Goal: Transaction & Acquisition: Purchase product/service

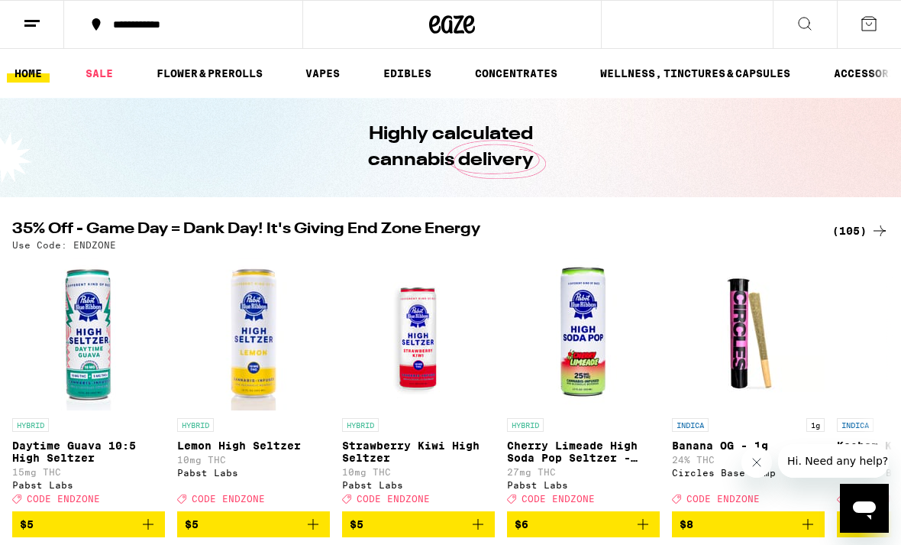
click at [865, 231] on div "(105)" at bounding box center [861, 230] width 57 height 18
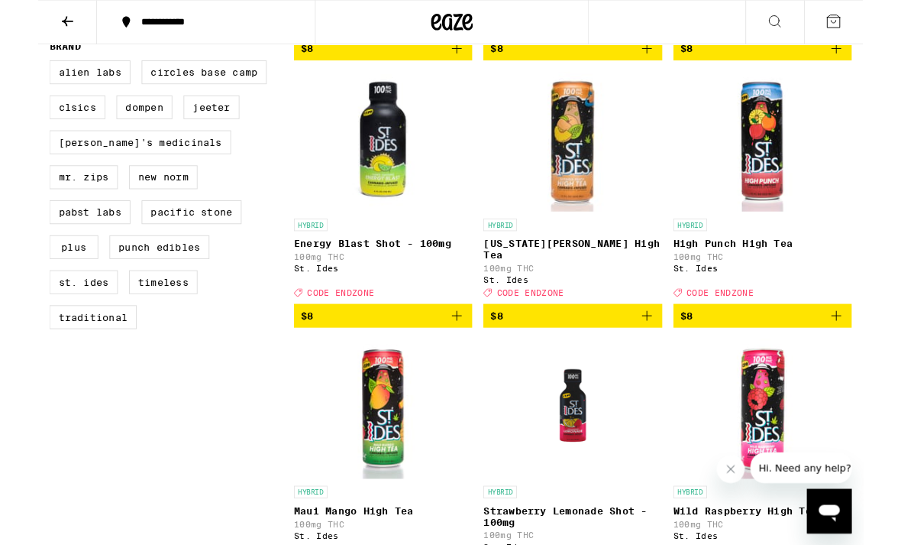
scroll to position [1007, 0]
click at [663, 350] on icon "Add to bag" at bounding box center [665, 344] width 11 height 11
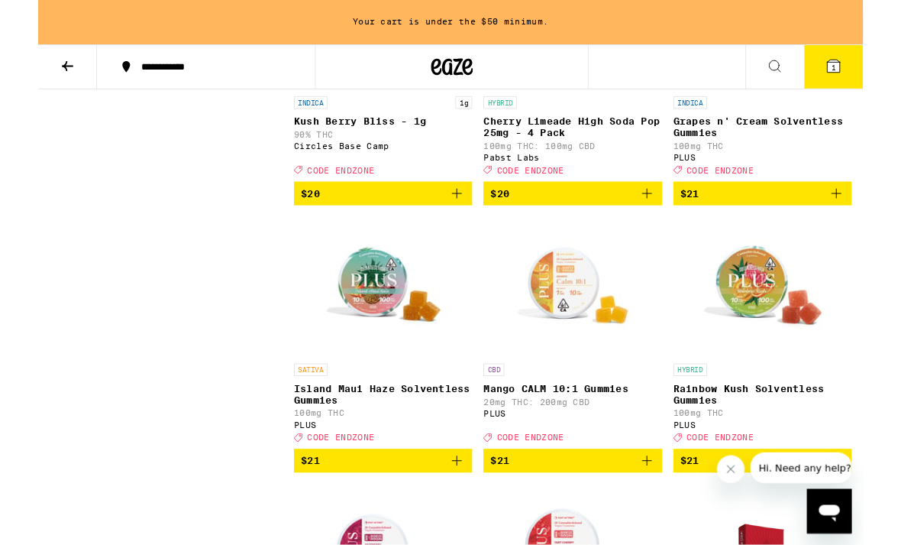
scroll to position [4377, 0]
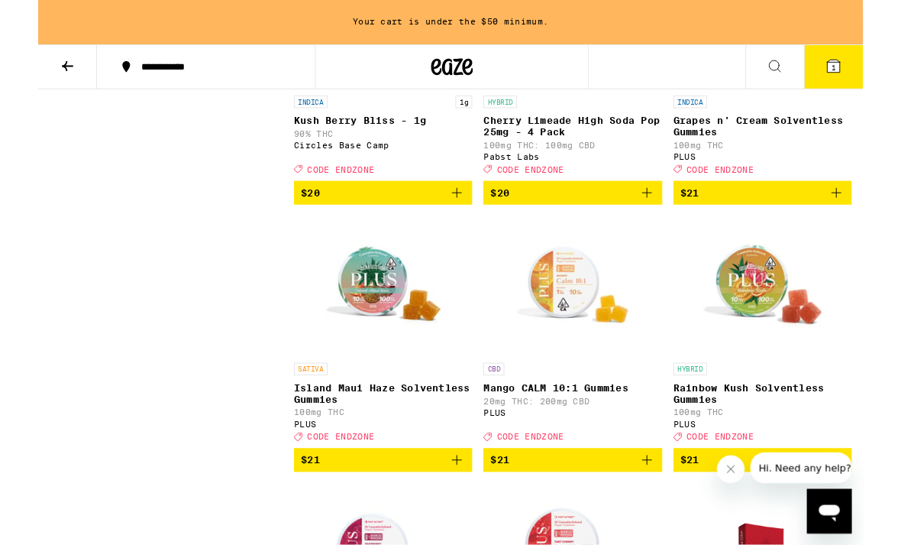
click at [664, 220] on icon "Add to bag" at bounding box center [665, 211] width 18 height 18
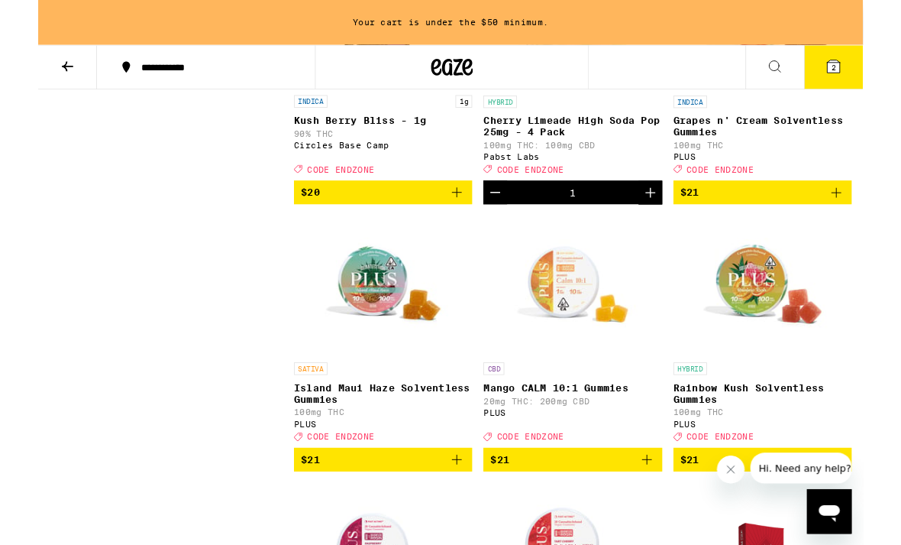
click at [494, 219] on icon "Decrement" at bounding box center [499, 210] width 18 height 18
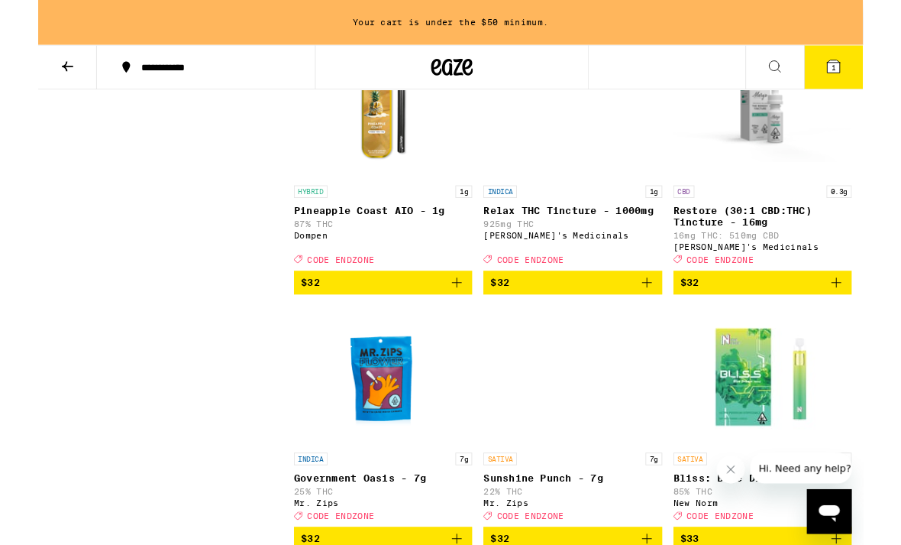
scroll to position [6299, 0]
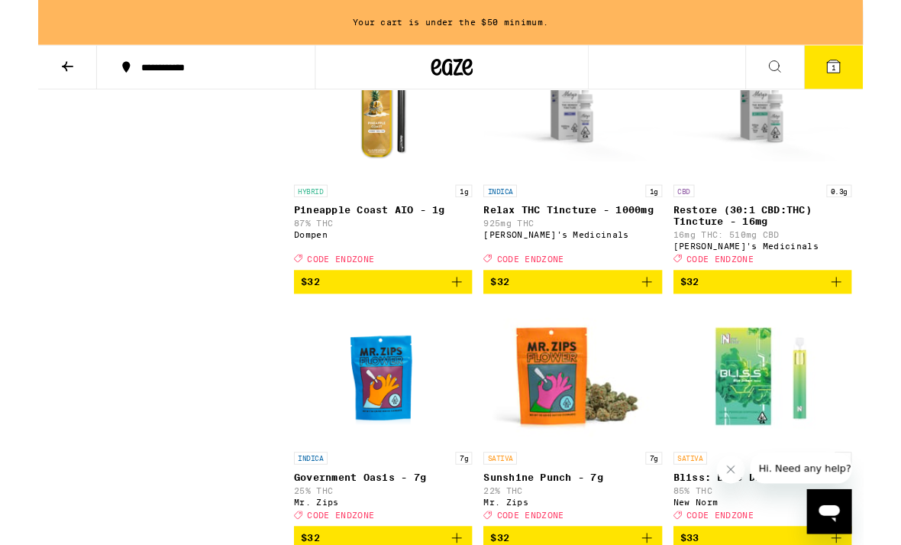
click at [667, 25] on icon "Add to bag" at bounding box center [665, 16] width 18 height 18
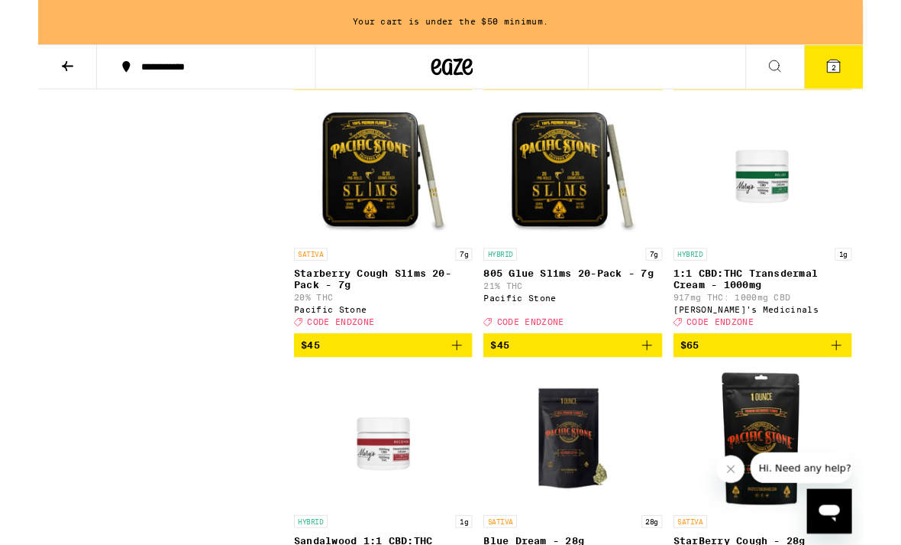
scroll to position [9764, 0]
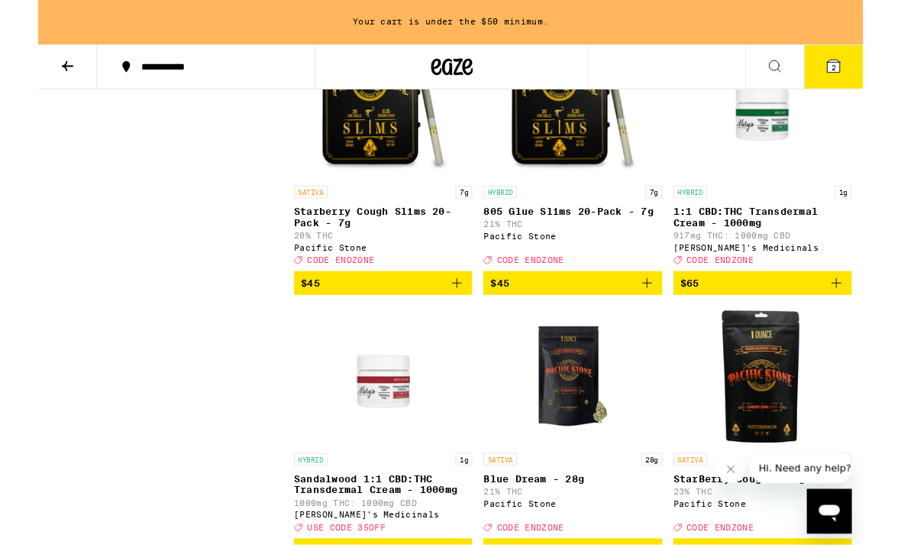
click at [873, 78] on icon at bounding box center [869, 73] width 14 height 14
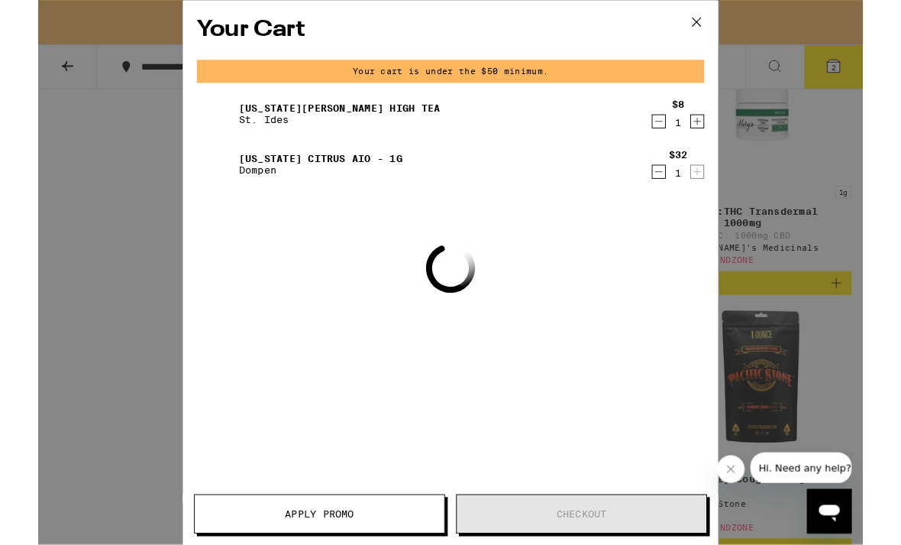
scroll to position [9765, 0]
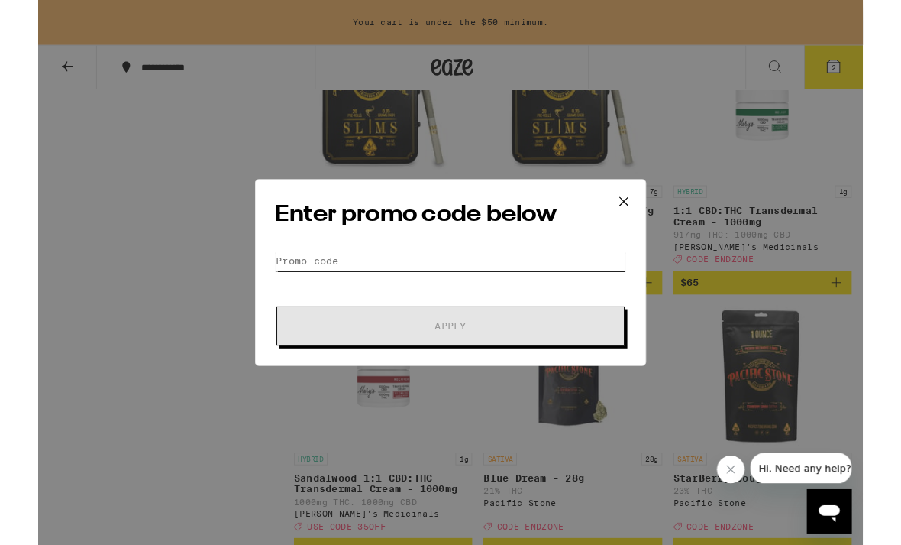
click at [404, 279] on input "Promo Code" at bounding box center [450, 284] width 383 height 23
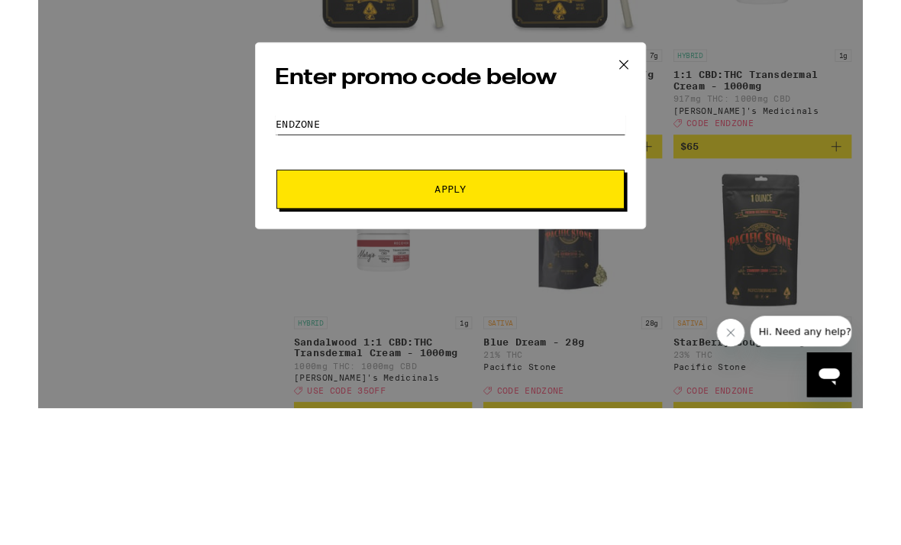
type input "Endzone"
click at [425, 351] on span "Apply" at bounding box center [450, 356] width 275 height 11
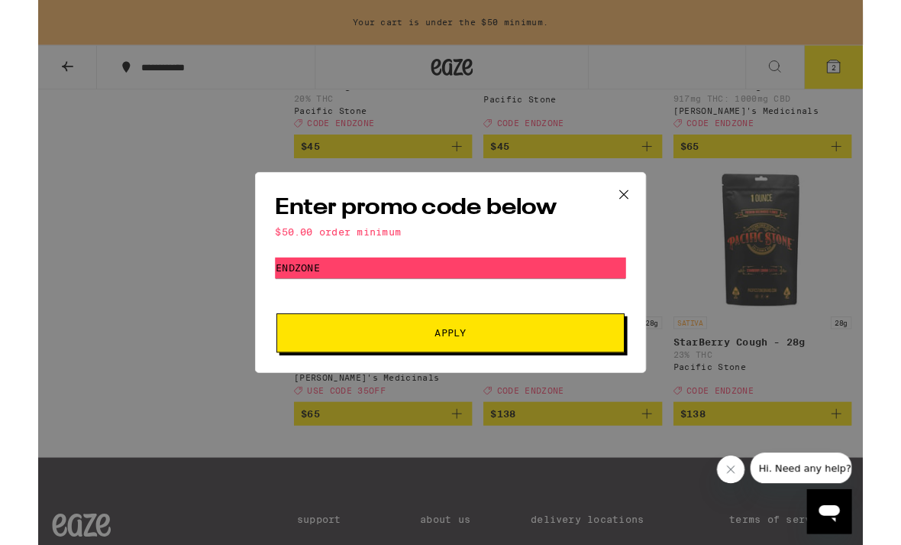
click at [639, 206] on icon at bounding box center [640, 212] width 23 height 23
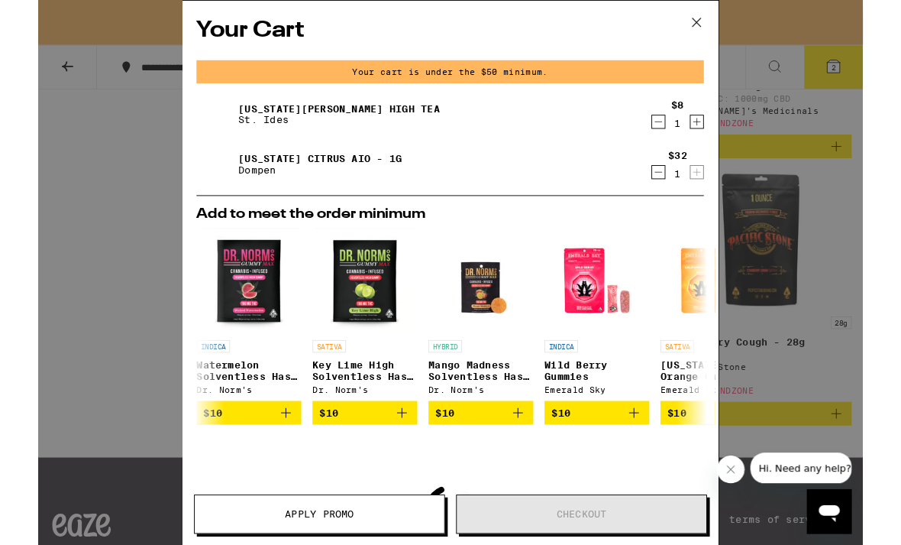
scroll to position [9765, 0]
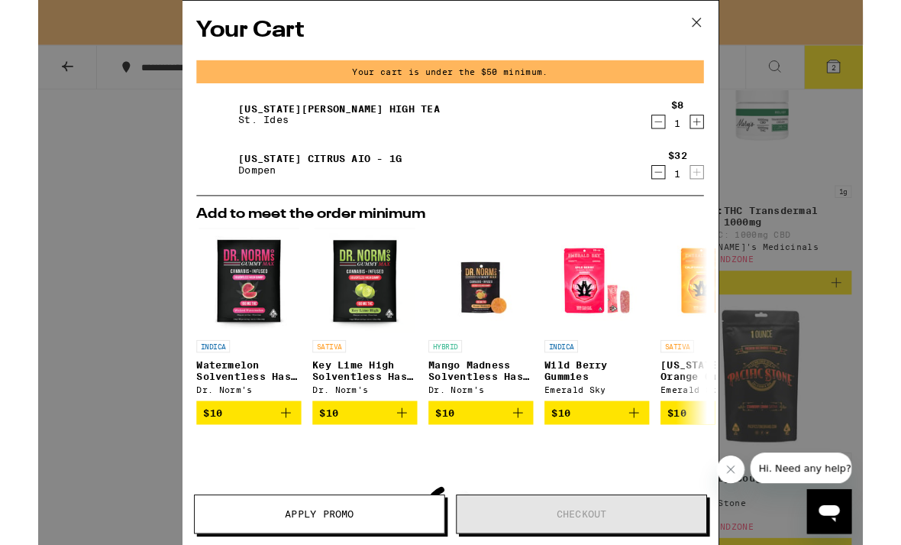
click at [280, 458] on icon "Add to bag" at bounding box center [271, 450] width 18 height 18
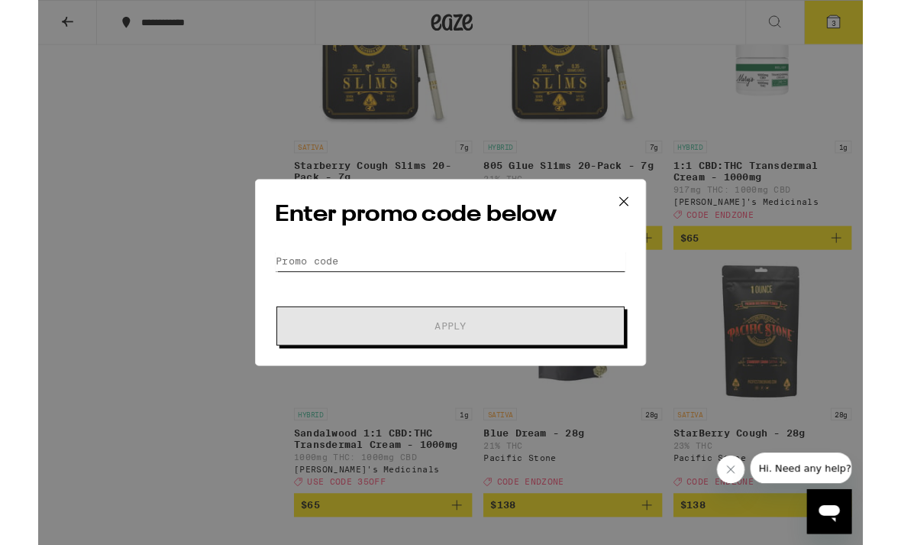
click at [416, 286] on input "Promo Code" at bounding box center [450, 284] width 383 height 23
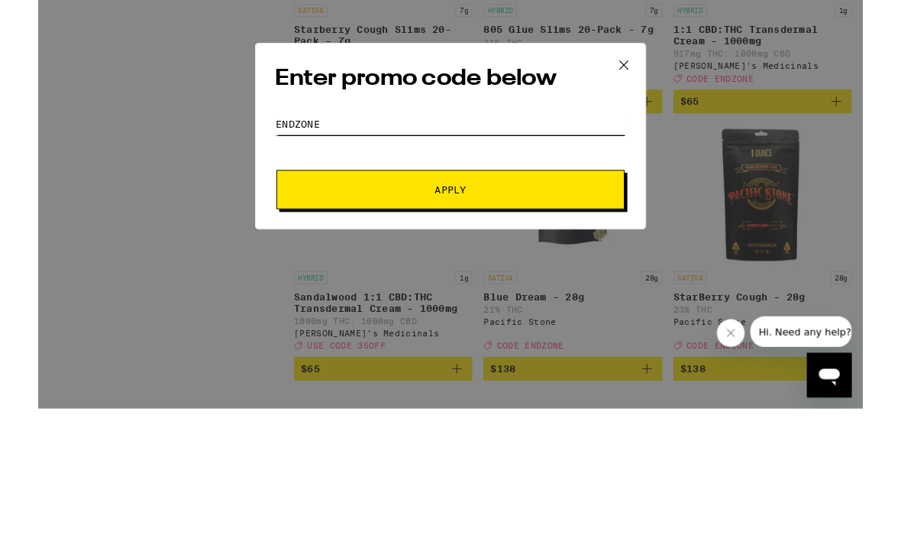
type input "Endzone"
click at [438, 335] on button "Apply" at bounding box center [450, 356] width 380 height 43
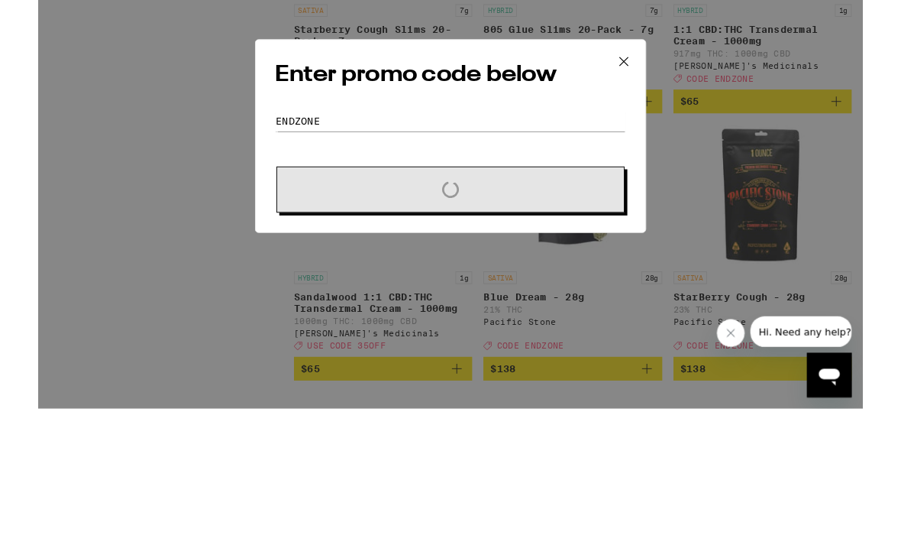
scroll to position [9914, 0]
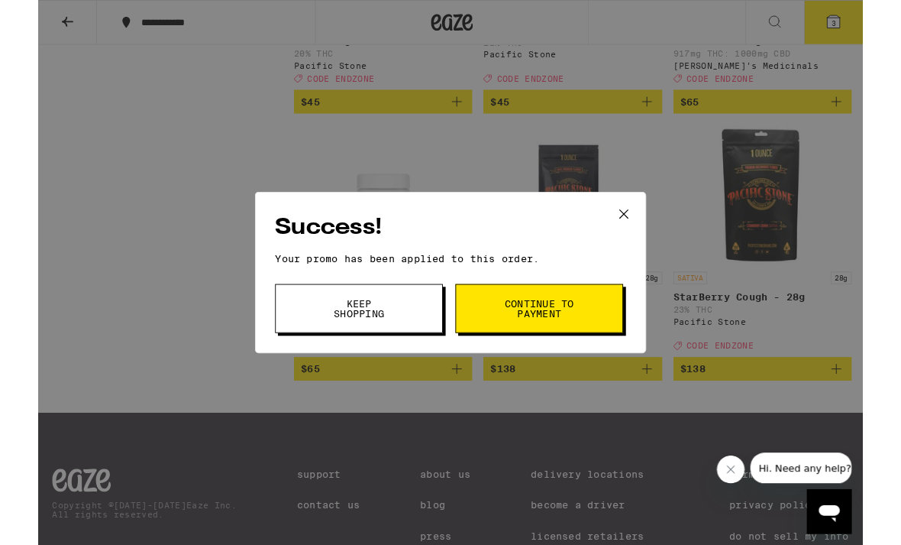
click at [576, 337] on span "Continue to payment" at bounding box center [548, 336] width 78 height 21
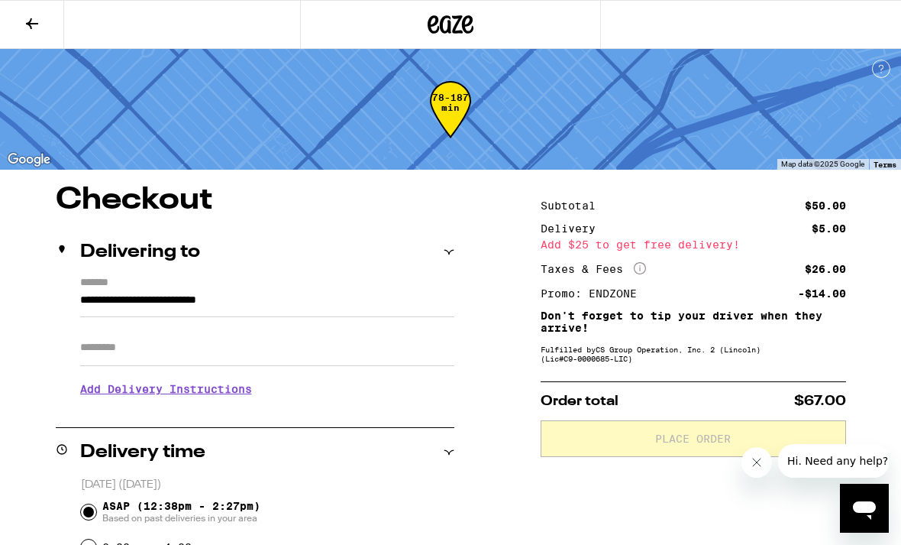
click at [29, 27] on icon at bounding box center [32, 24] width 18 height 18
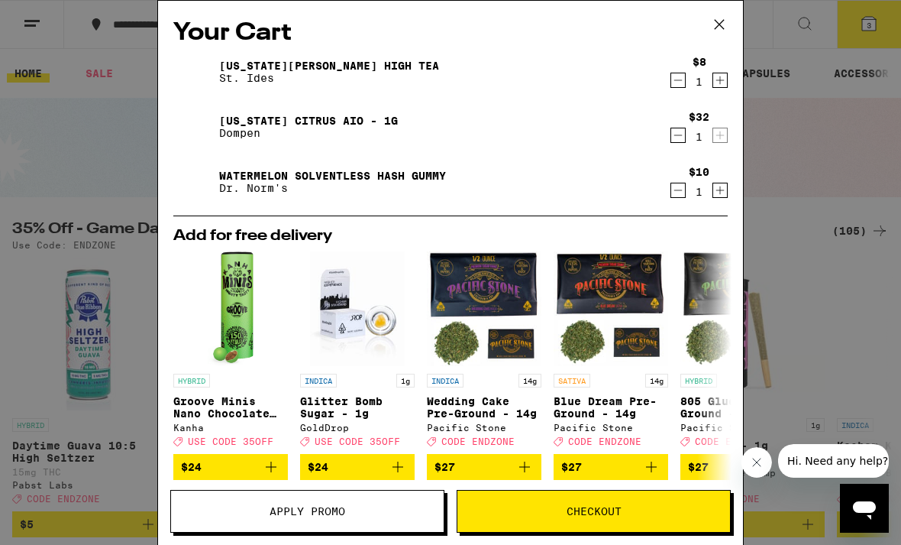
click at [718, 24] on icon at bounding box center [719, 24] width 23 height 23
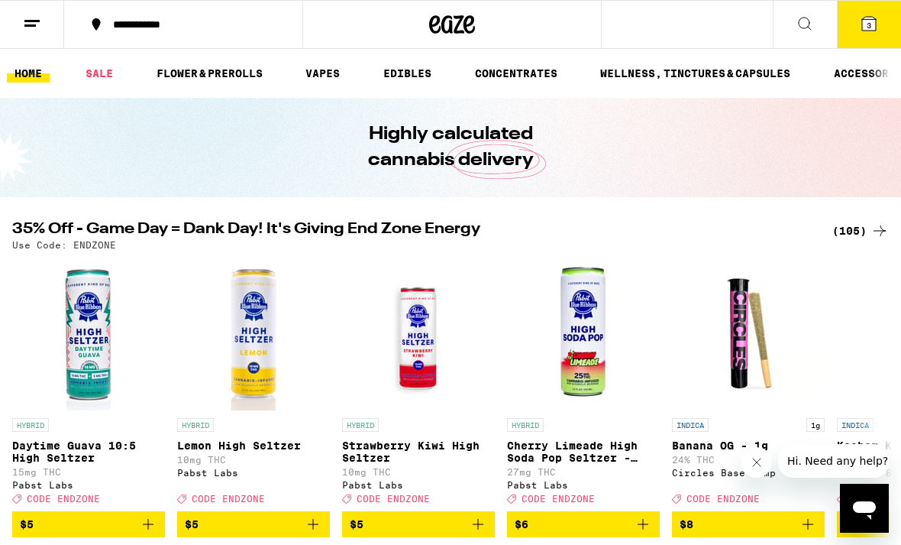
click at [858, 236] on div "(105)" at bounding box center [861, 230] width 57 height 18
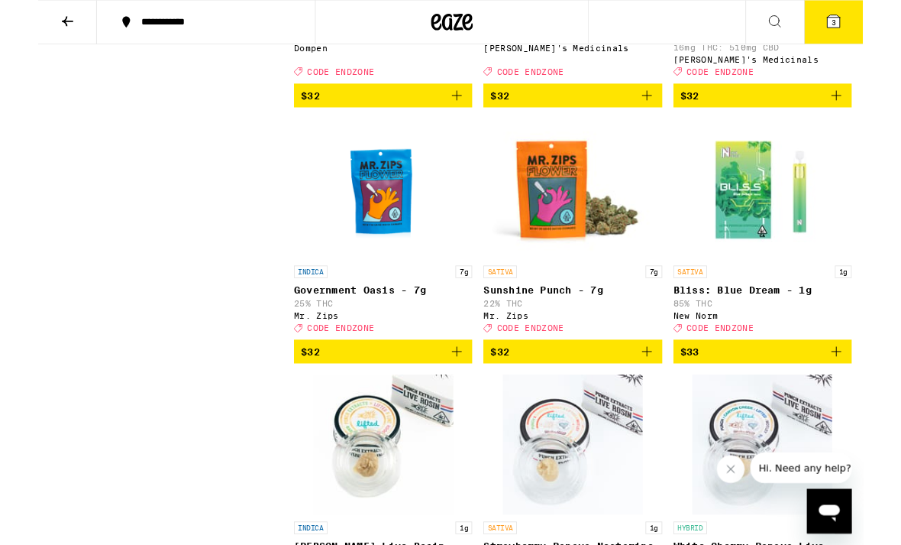
click at [461, 114] on icon "Add to bag" at bounding box center [457, 104] width 18 height 18
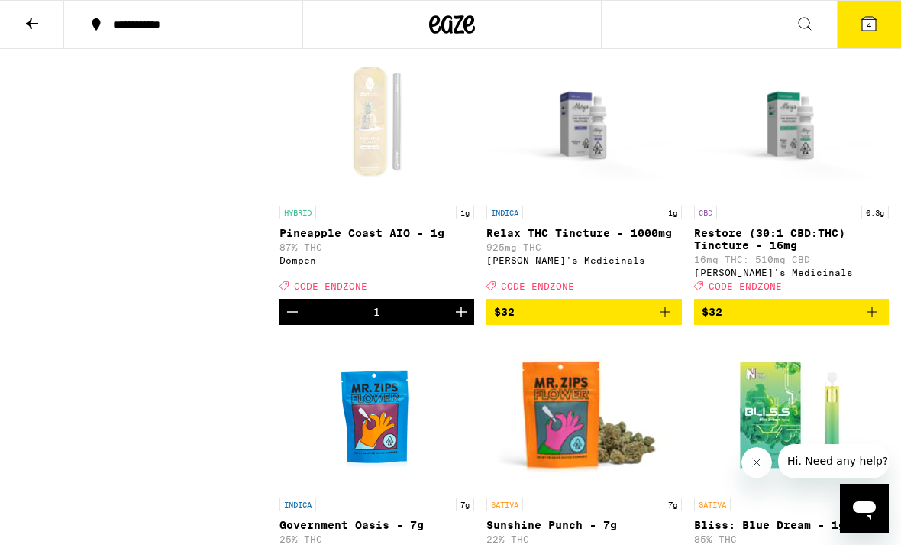
click at [503, 29] on icon "Decrement" at bounding box center [499, 20] width 18 height 18
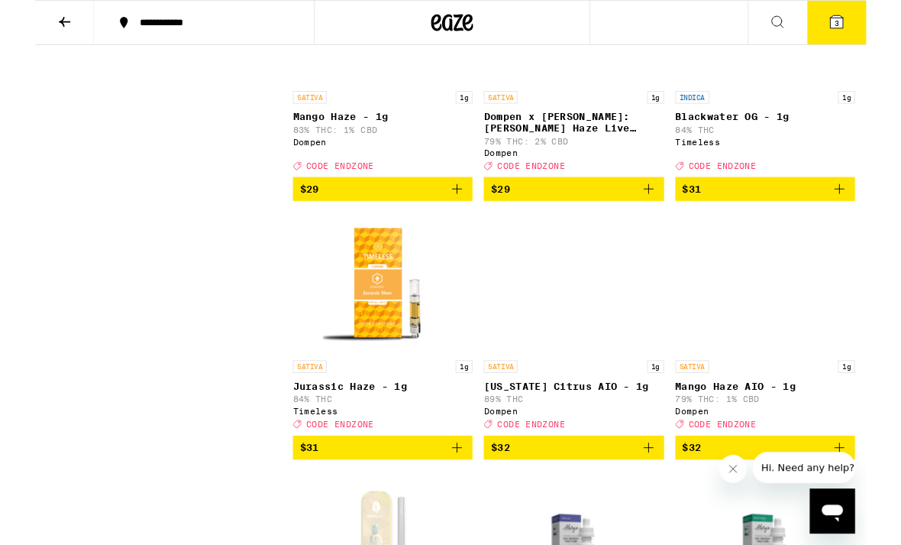
scroll to position [5777, 0]
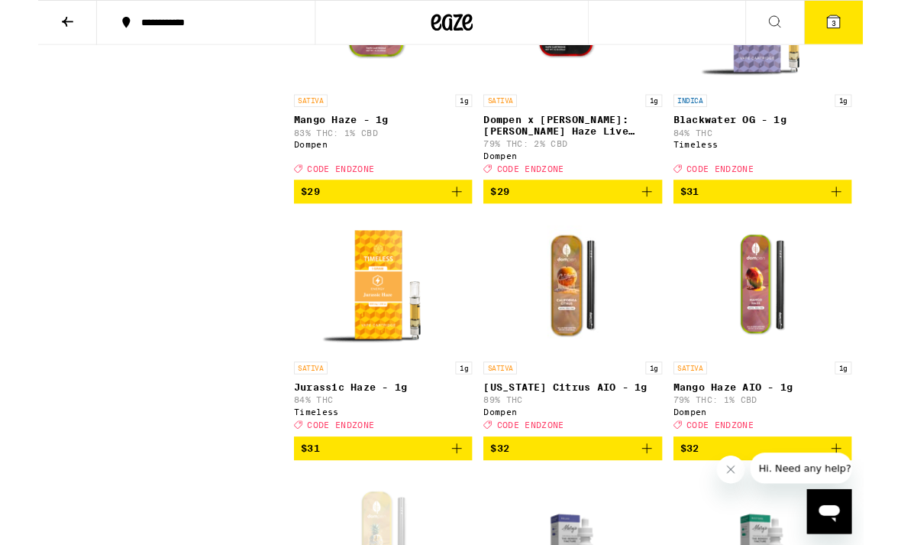
click at [661, 218] on icon "Add to bag" at bounding box center [665, 209] width 18 height 18
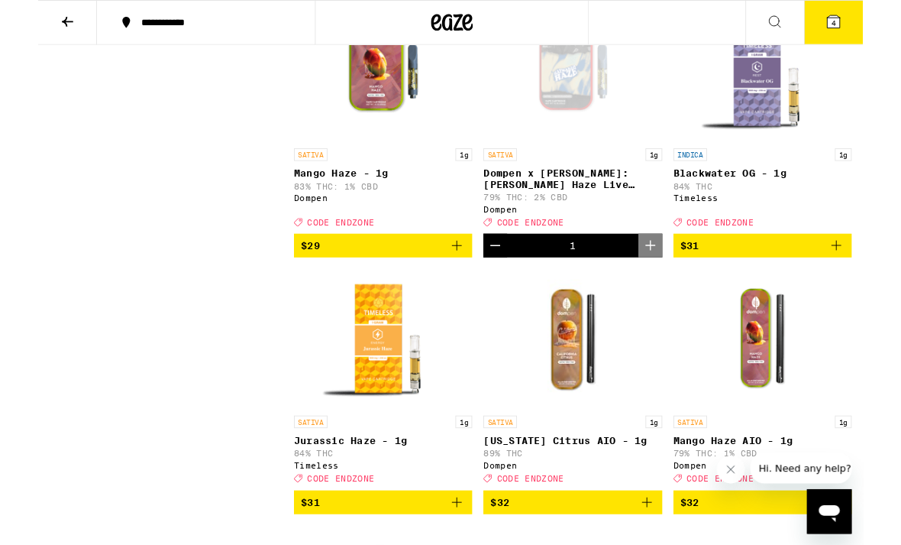
scroll to position [5717, 0]
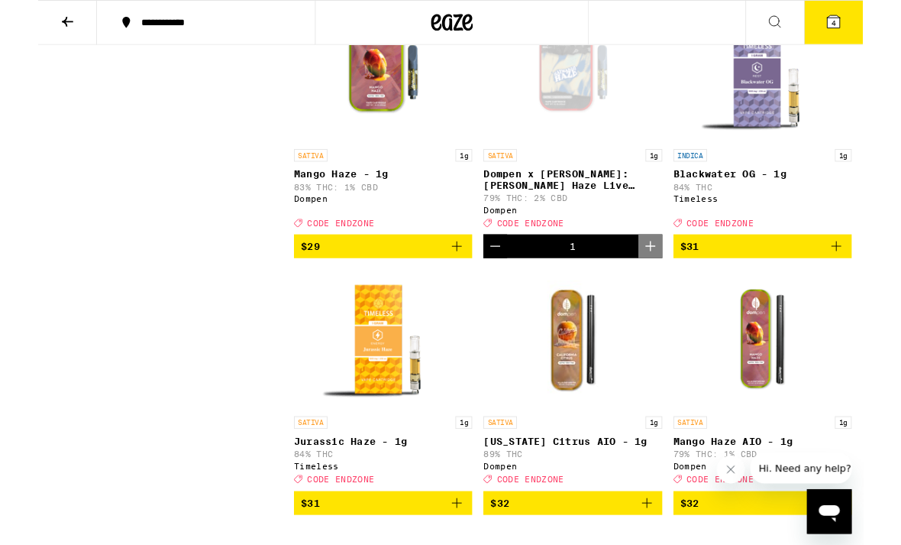
click at [634, 256] on link "SATIVA 1g Dompen x [PERSON_NAME]: [PERSON_NAME] Haze Live Resin Liquid Diamonds…" at bounding box center [584, 129] width 195 height 254
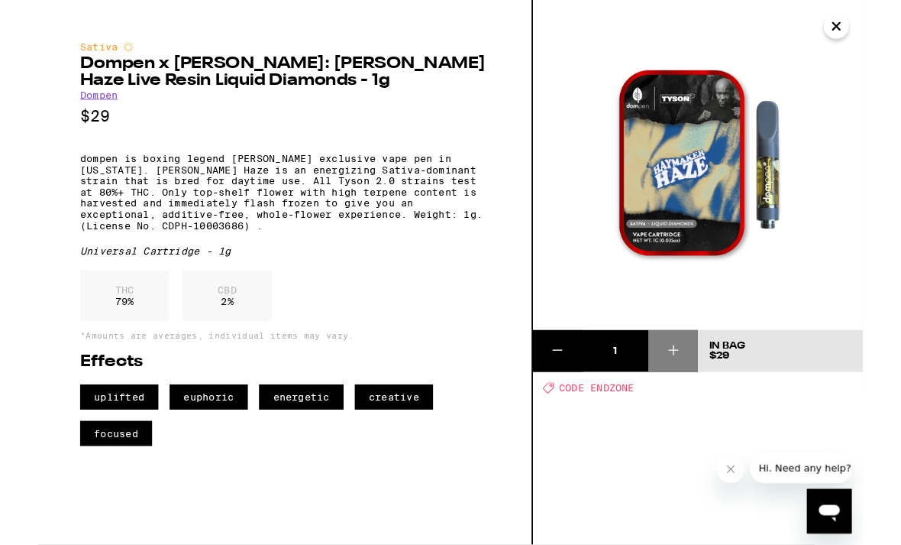
scroll to position [5683, 0]
click at [876, 25] on icon "Close" at bounding box center [872, 29] width 8 height 8
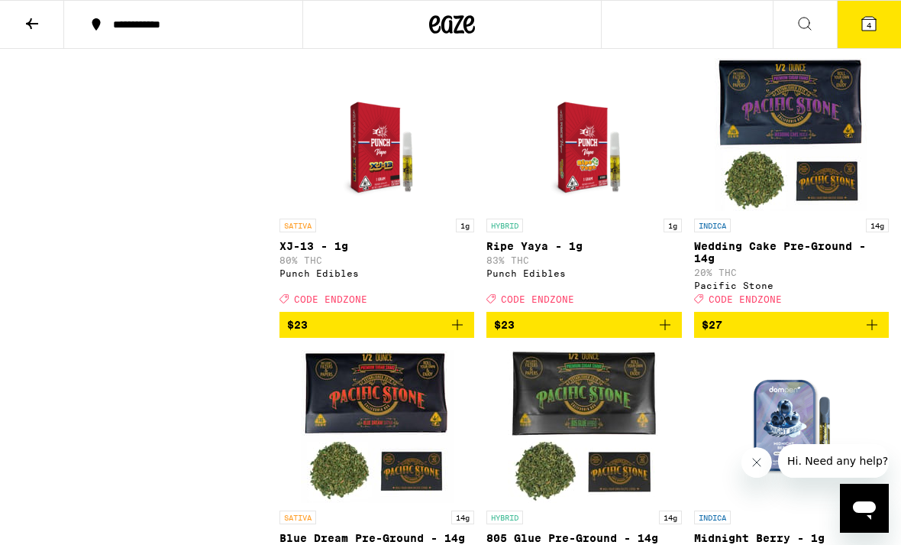
scroll to position [5083, 0]
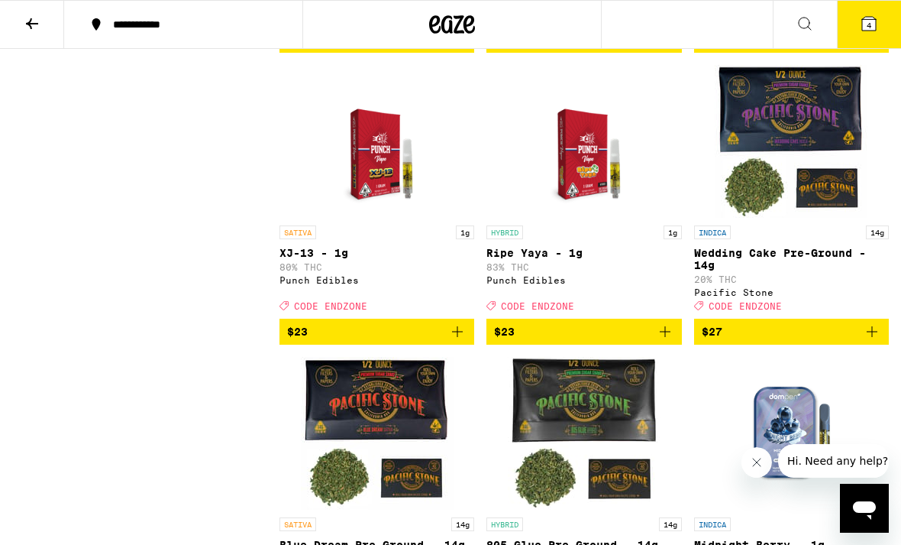
click at [612, 218] on img "Open page for Ripe Yaya - 1g from Punch Edibles" at bounding box center [584, 141] width 118 height 153
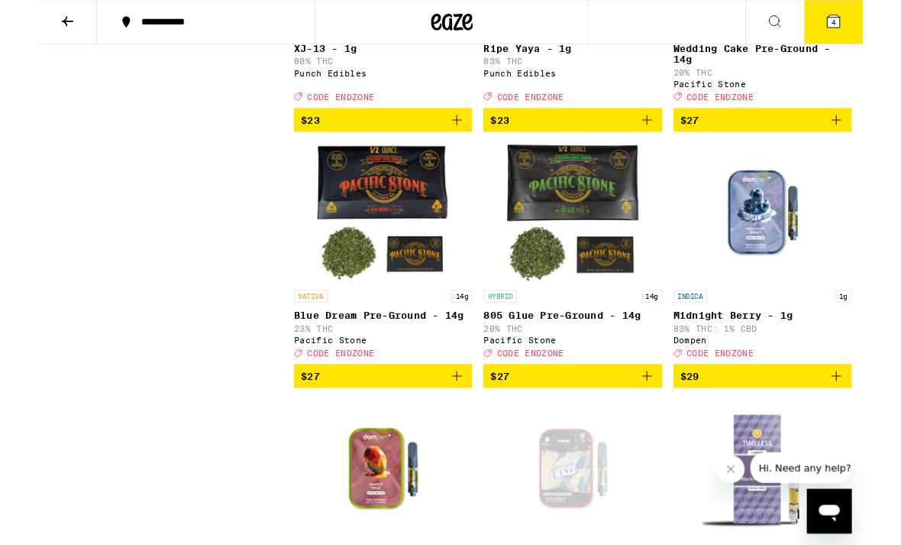
scroll to position [5285, 0]
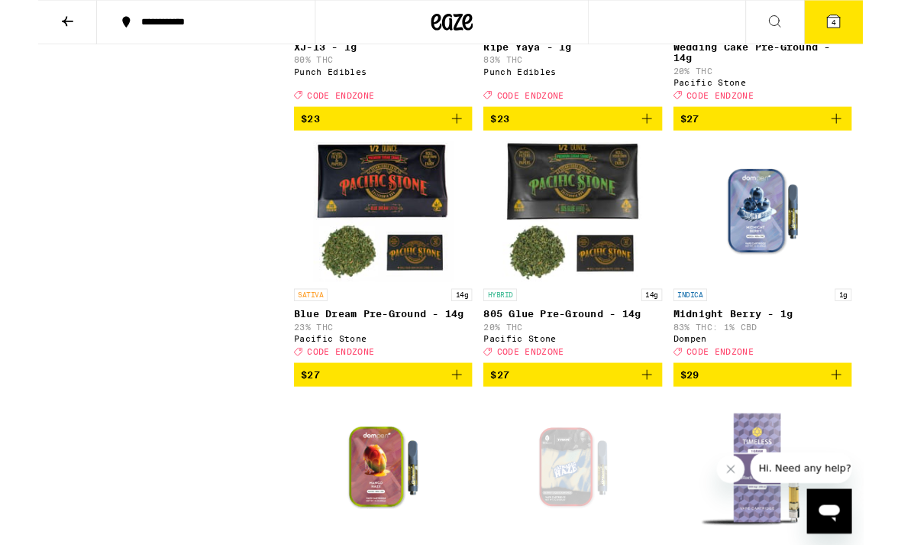
click at [663, 139] on icon "Add to bag" at bounding box center [665, 130] width 18 height 18
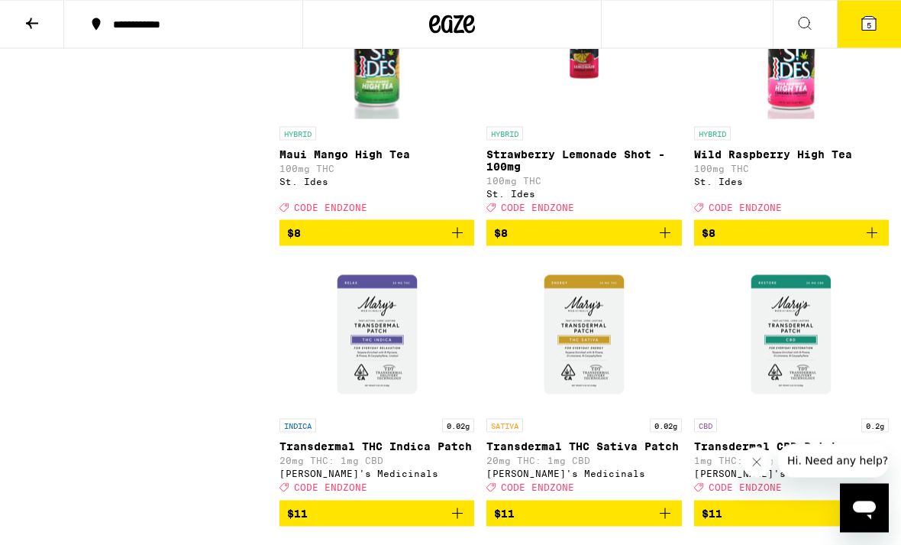
scroll to position [1404, 0]
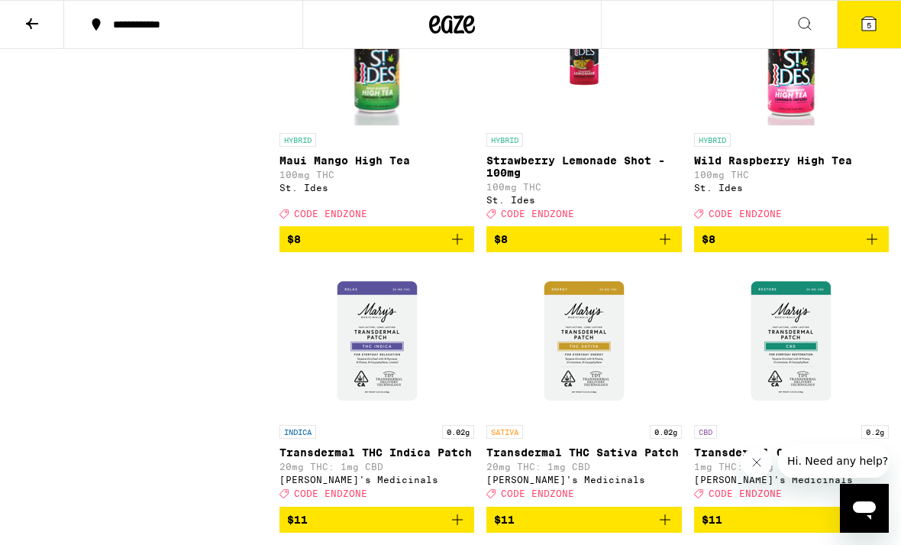
click at [868, 30] on span "5" at bounding box center [869, 25] width 5 height 9
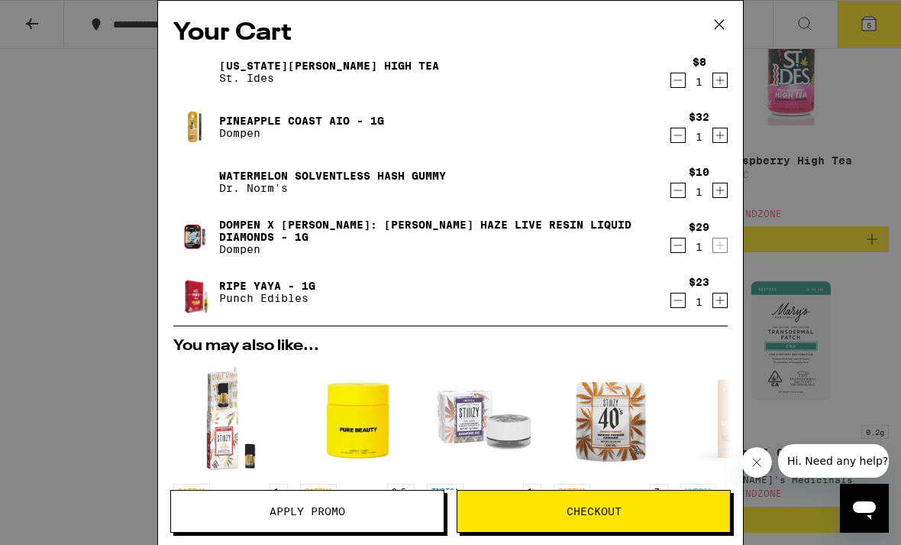
click at [681, 191] on icon "Decrement" at bounding box center [678, 190] width 14 height 18
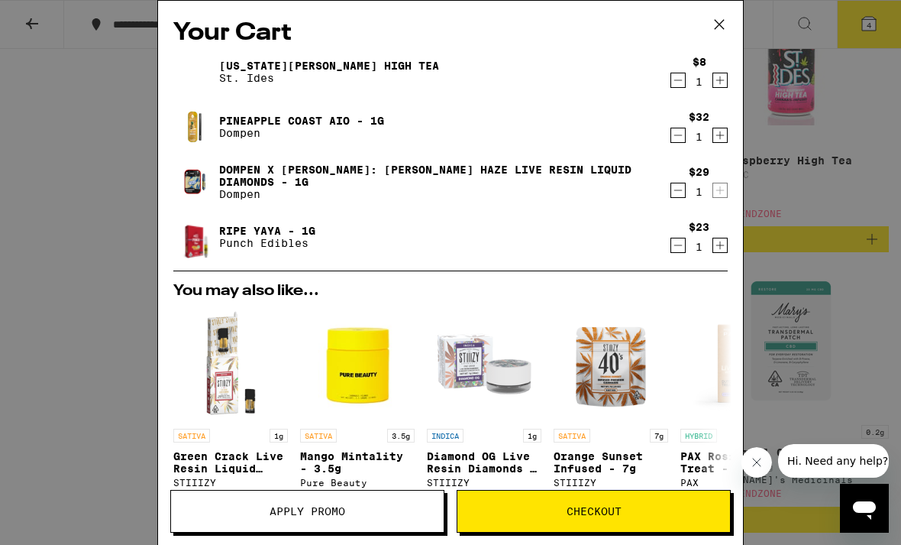
click at [676, 195] on icon "Decrement" at bounding box center [678, 190] width 14 height 18
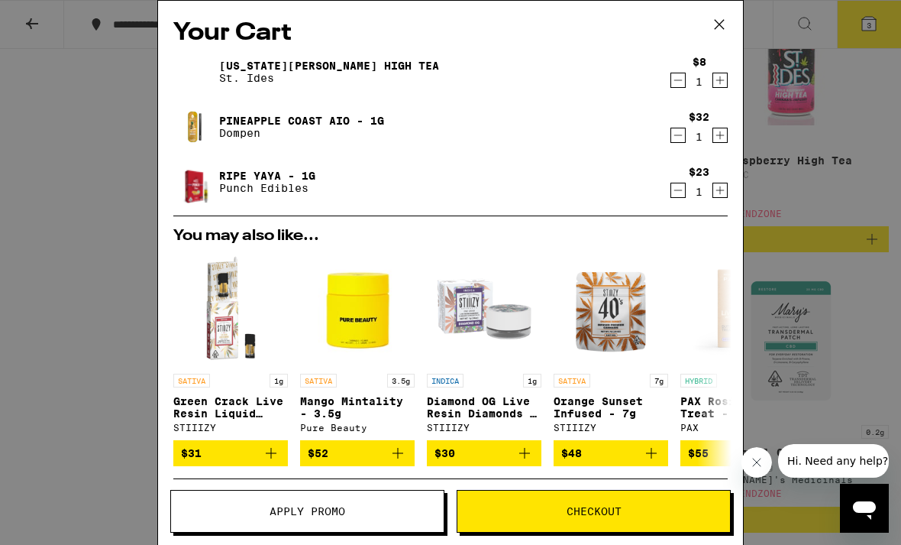
click at [718, 27] on icon at bounding box center [719, 24] width 23 height 23
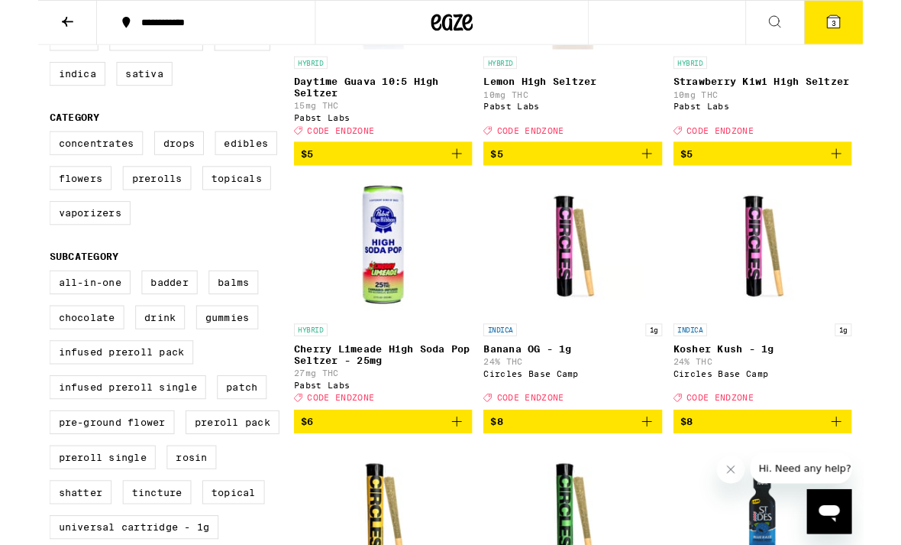
scroll to position [319, 0]
click at [458, 470] on icon "Add to bag" at bounding box center [457, 460] width 18 height 18
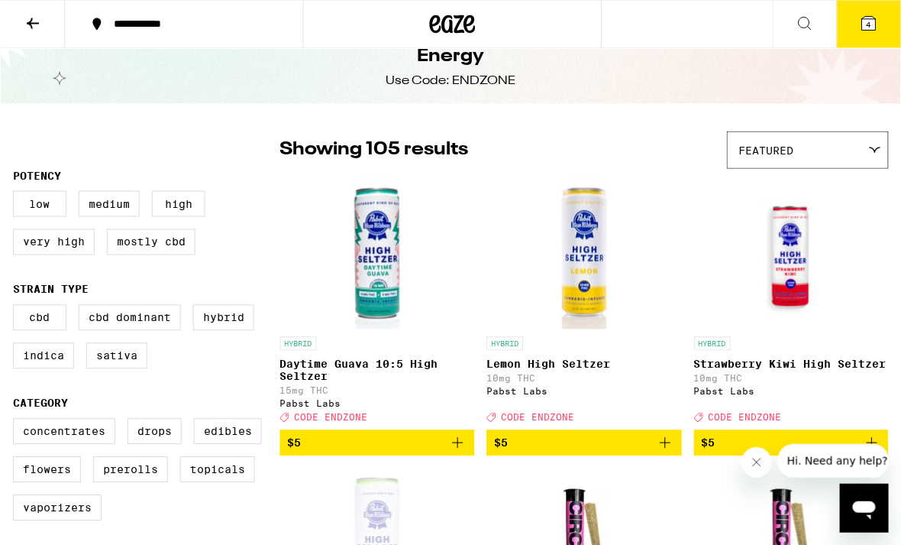
scroll to position [0, 0]
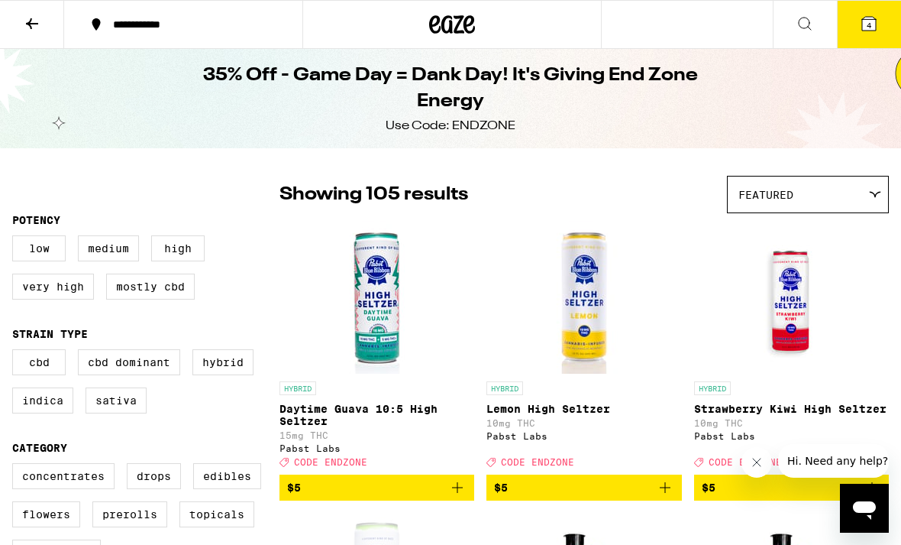
click at [868, 29] on span "4" at bounding box center [869, 25] width 5 height 9
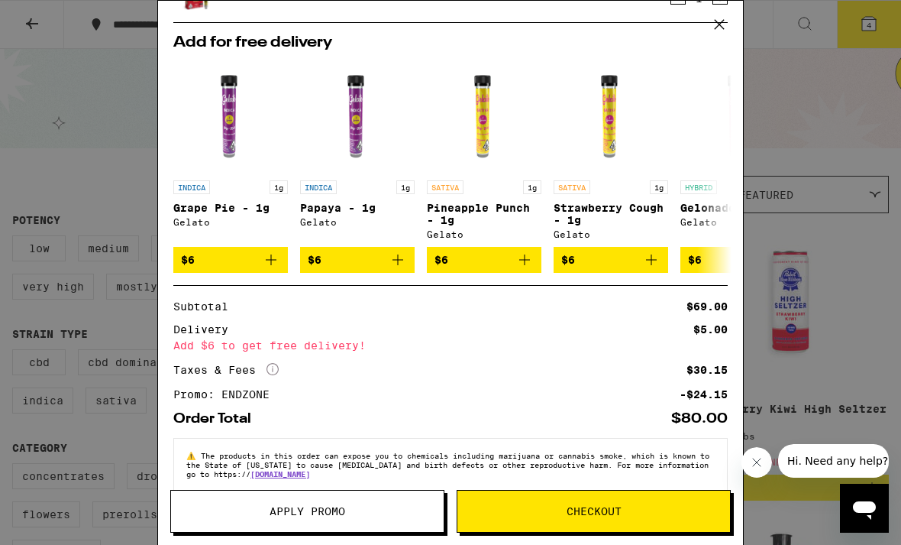
click at [529, 269] on icon "Add to bag" at bounding box center [525, 260] width 18 height 18
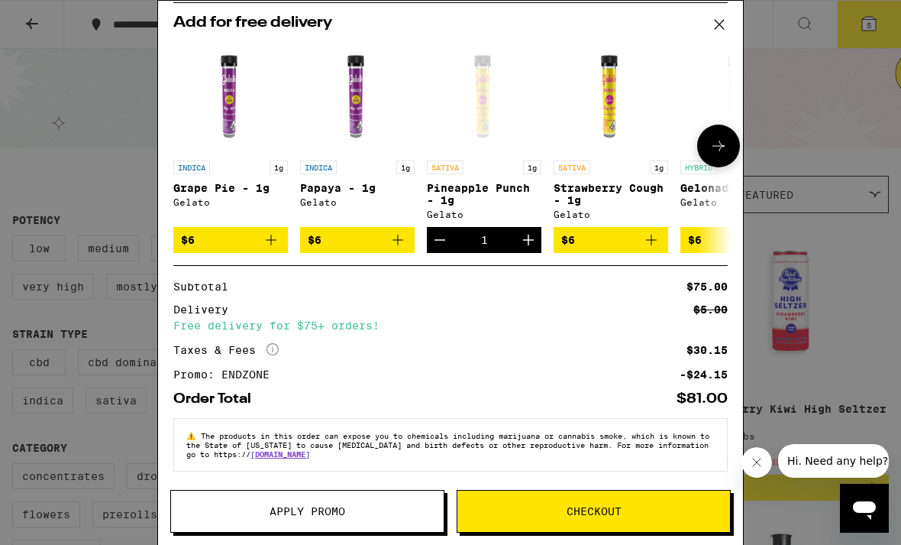
scroll to position [339, 0]
click at [571, 506] on span "Checkout" at bounding box center [594, 511] width 55 height 11
